Goal: Information Seeking & Learning: Learn about a topic

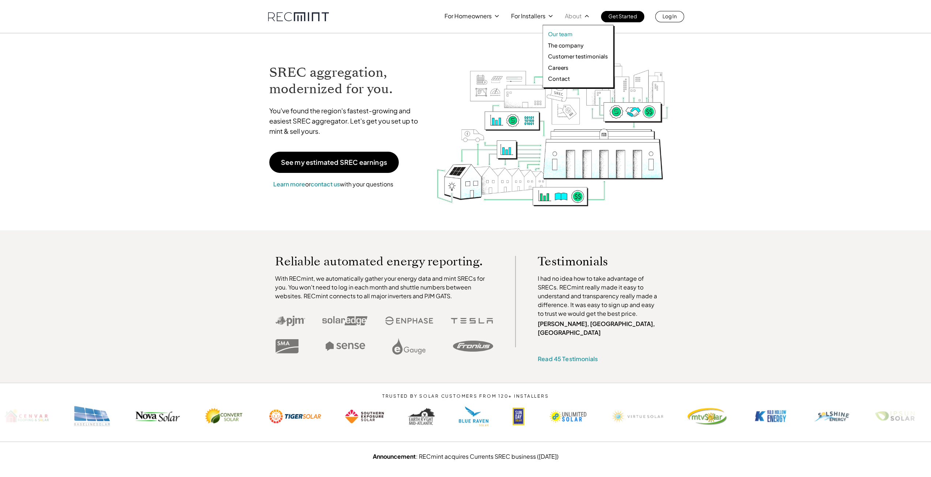
click at [566, 34] on p "Our team" at bounding box center [560, 33] width 25 height 7
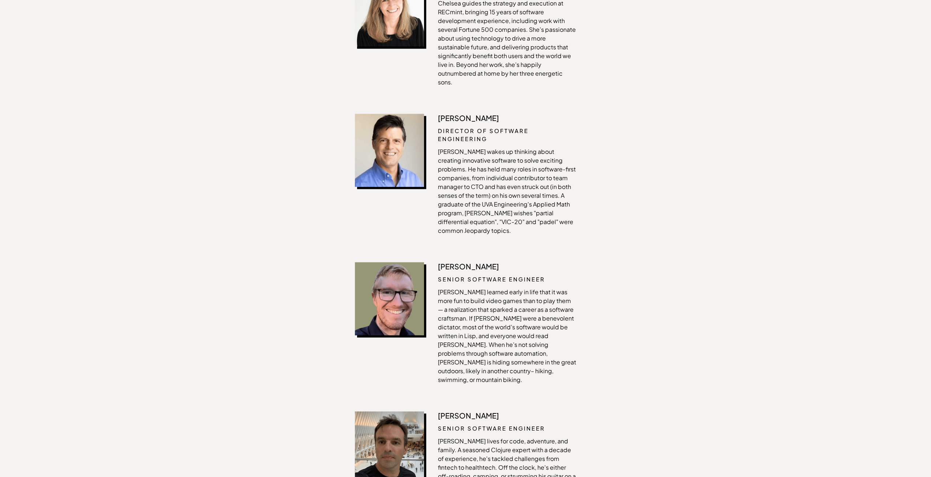
scroll to position [1032, 0]
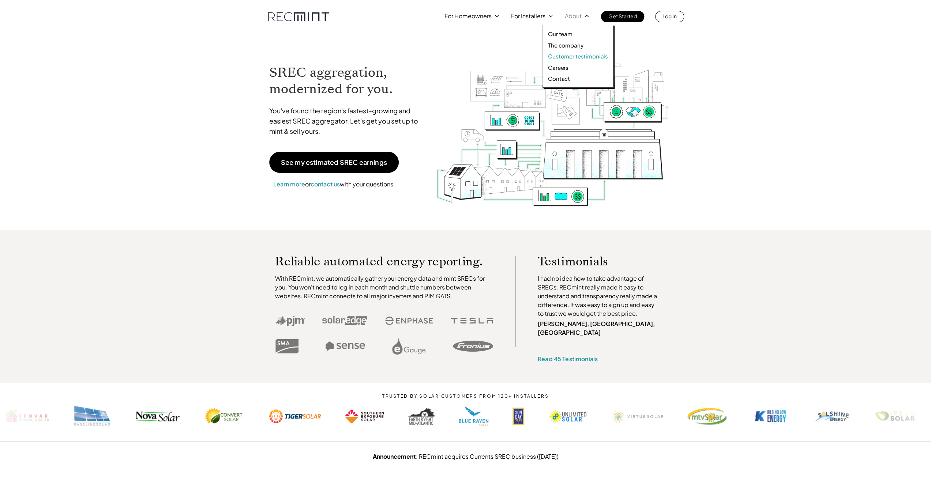
click at [571, 57] on p "Customer testimonials" at bounding box center [578, 56] width 60 height 7
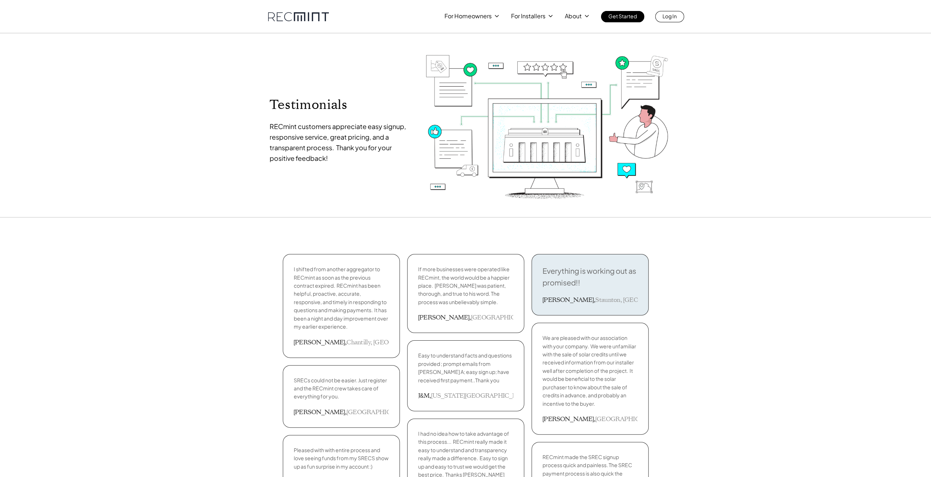
click at [302, 18] on link at bounding box center [298, 16] width 61 height 9
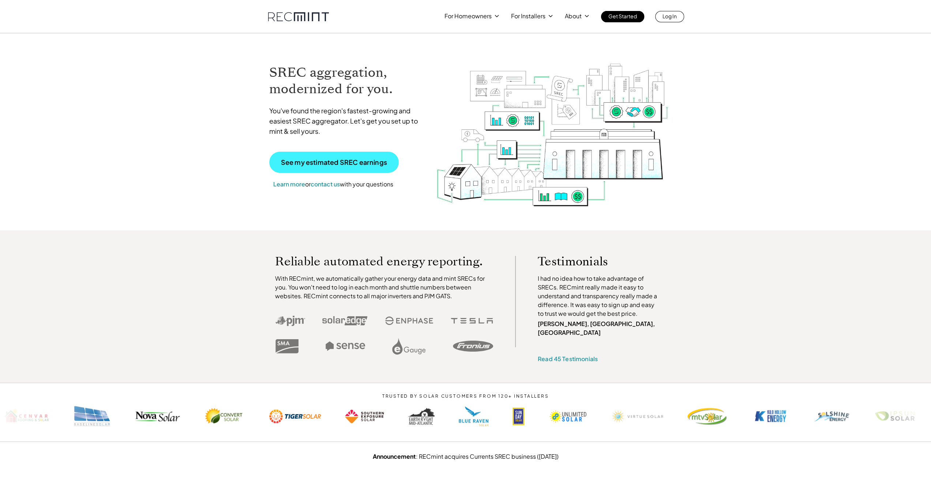
click at [361, 161] on p "See my estimated SREC earnings" at bounding box center [334, 162] width 106 height 7
